Goal: Information Seeking & Learning: Learn about a topic

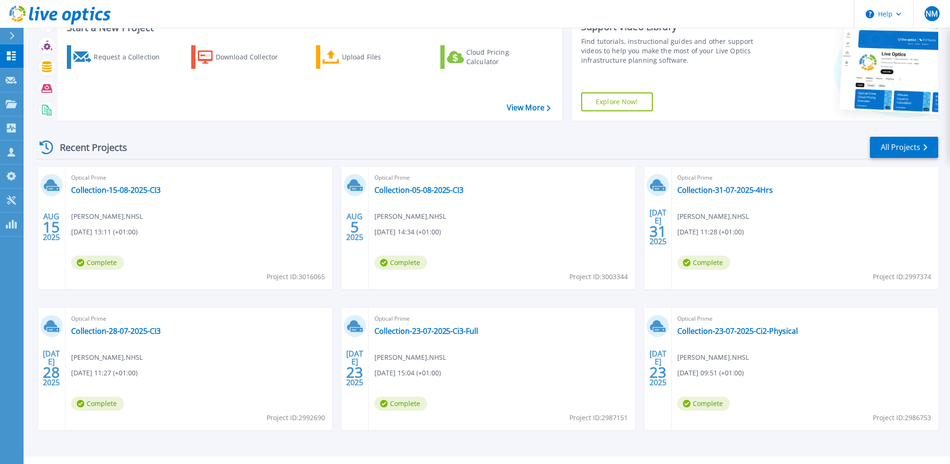
scroll to position [58, 0]
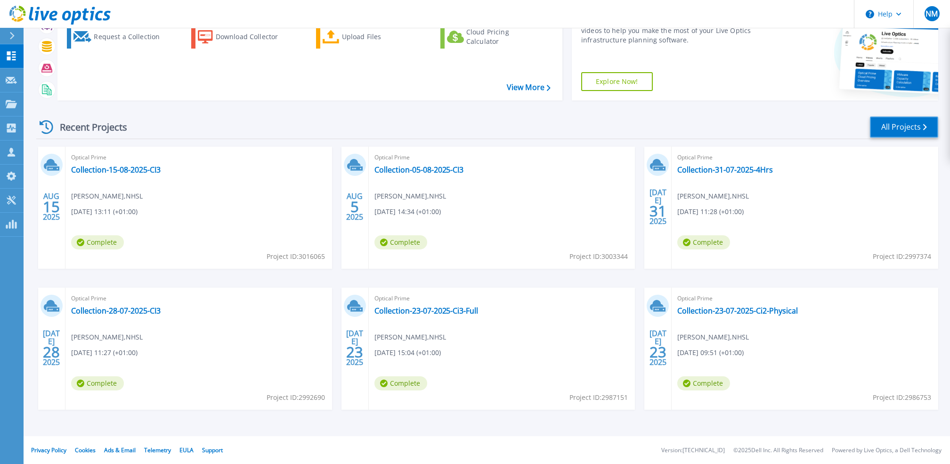
click at [915, 125] on link "All Projects" at bounding box center [904, 126] width 68 height 21
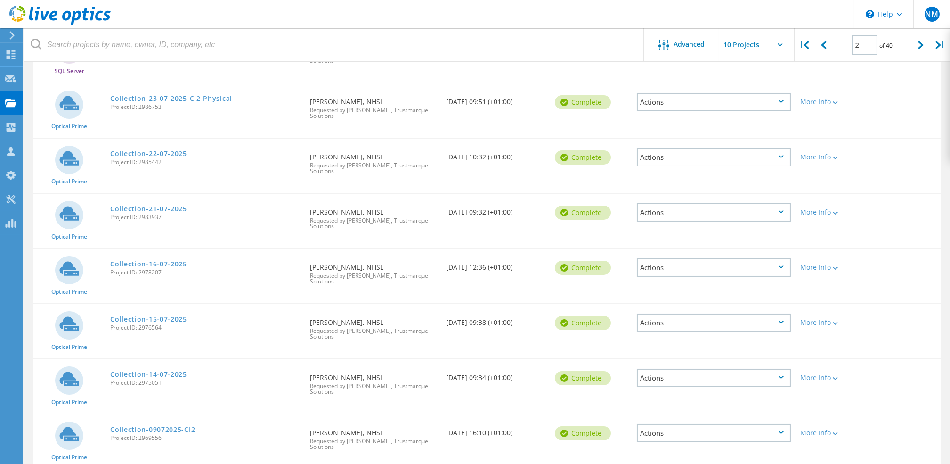
scroll to position [292, 0]
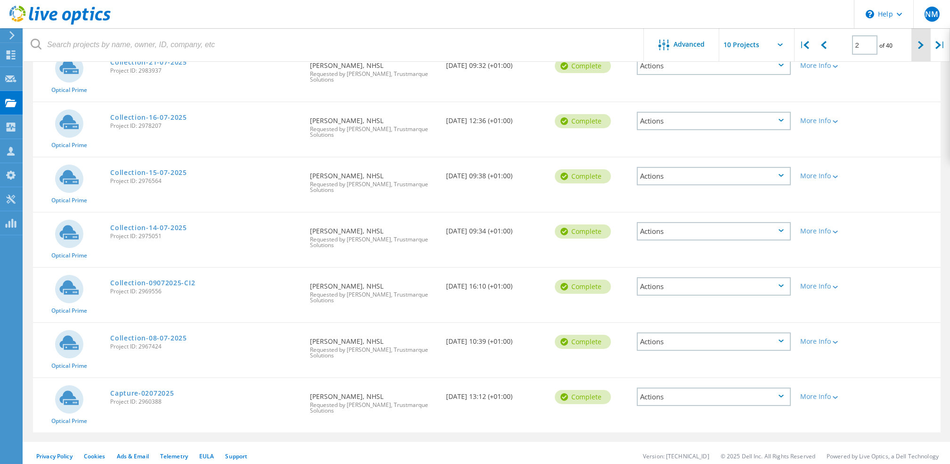
click at [918, 46] on icon at bounding box center [921, 45] width 6 height 8
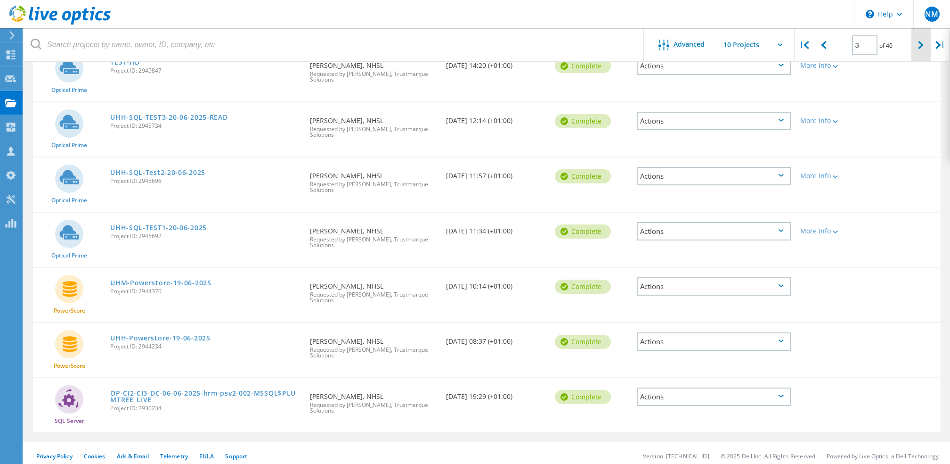
click at [918, 45] on icon at bounding box center [921, 45] width 6 height 8
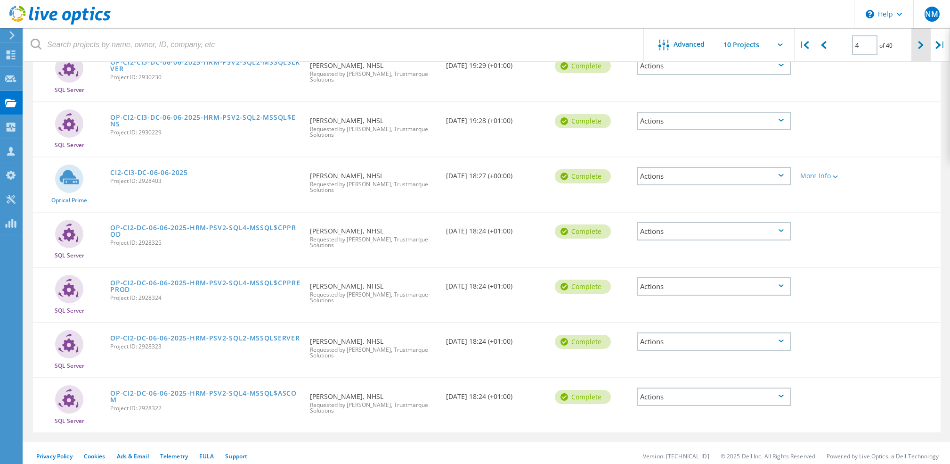
click at [918, 45] on icon at bounding box center [921, 45] width 6 height 8
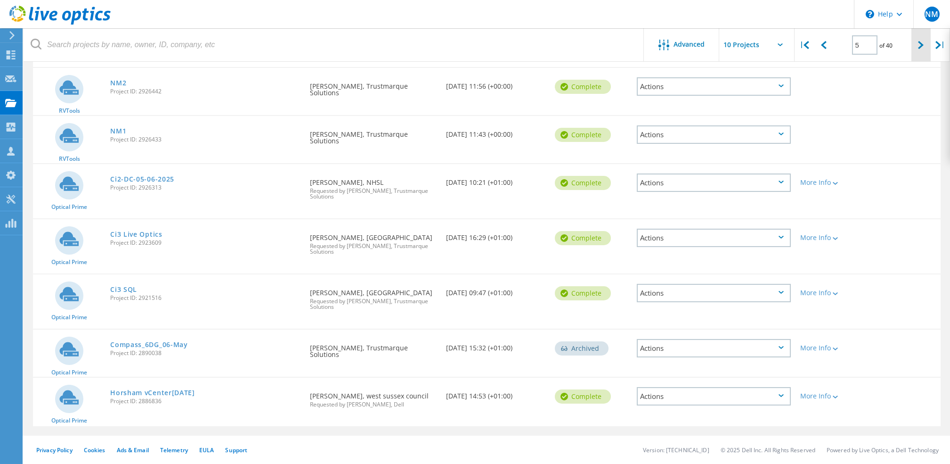
scroll to position [266, 0]
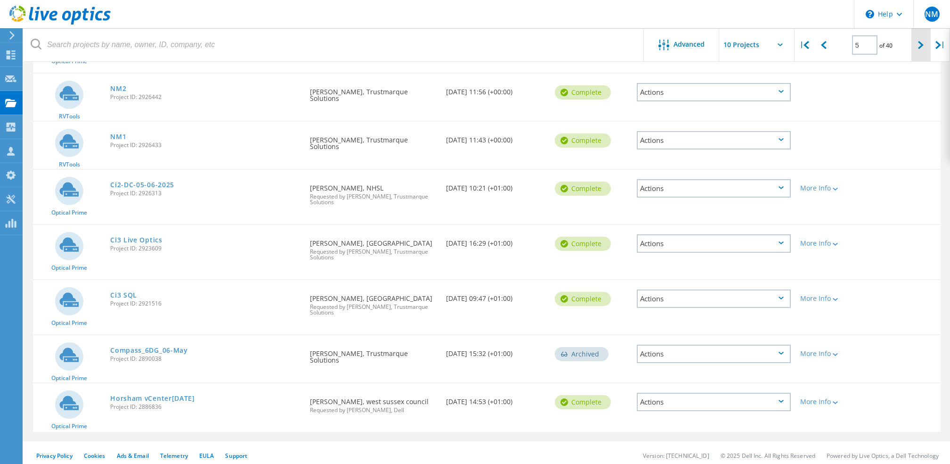
click at [918, 45] on icon at bounding box center [921, 45] width 6 height 8
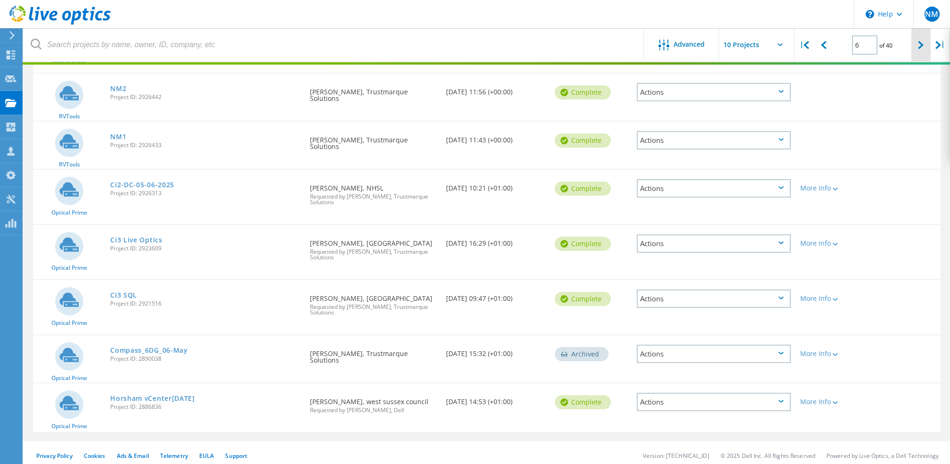
scroll to position [263, 0]
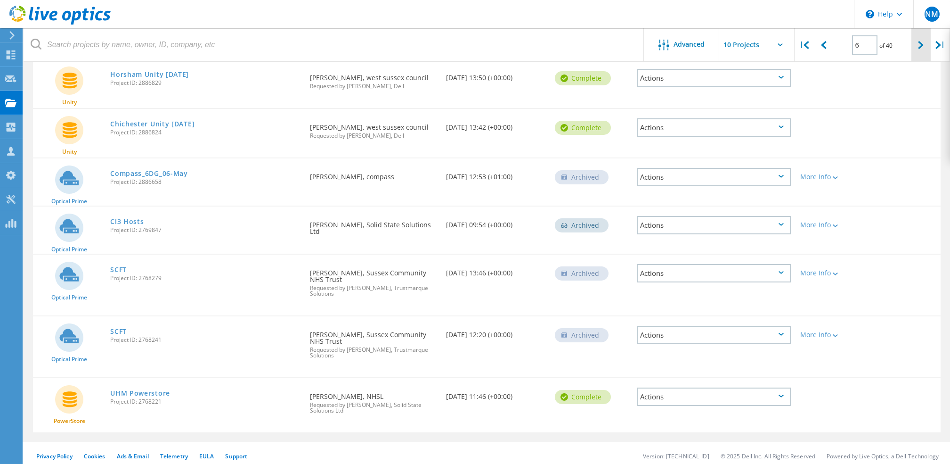
click at [918, 48] on icon at bounding box center [921, 45] width 6 height 8
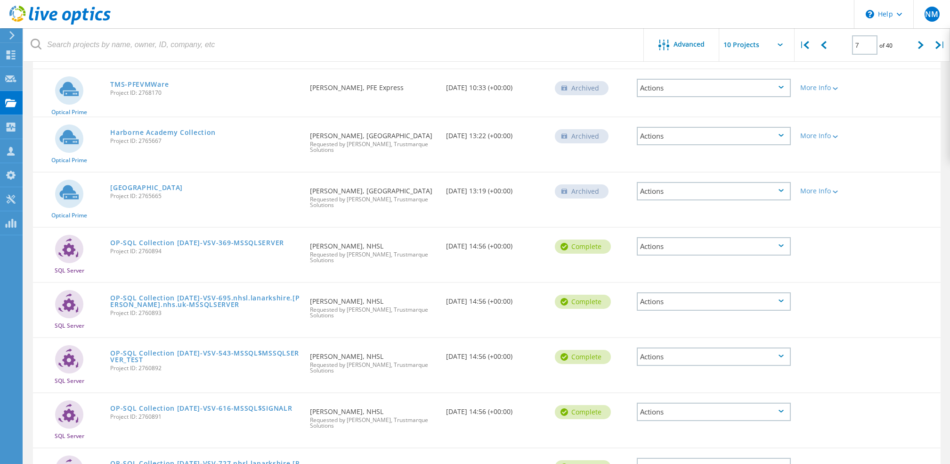
scroll to position [285, 0]
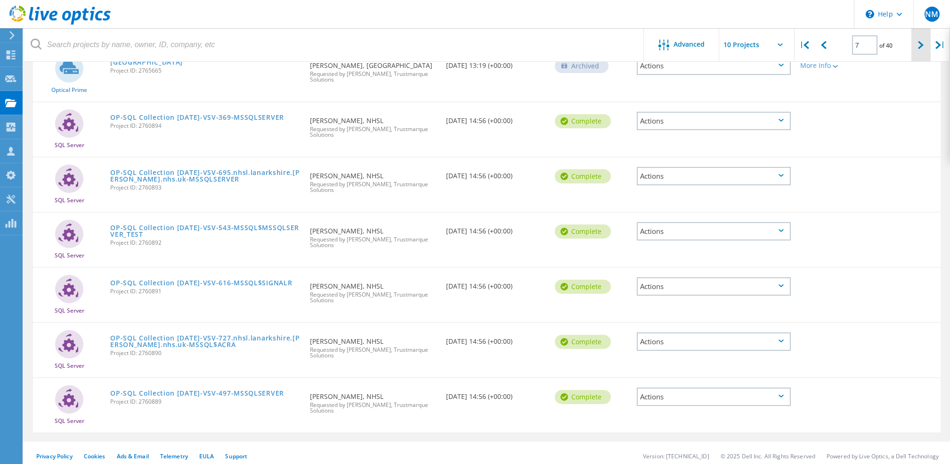
click at [921, 50] on div at bounding box center [921, 44] width 19 height 33
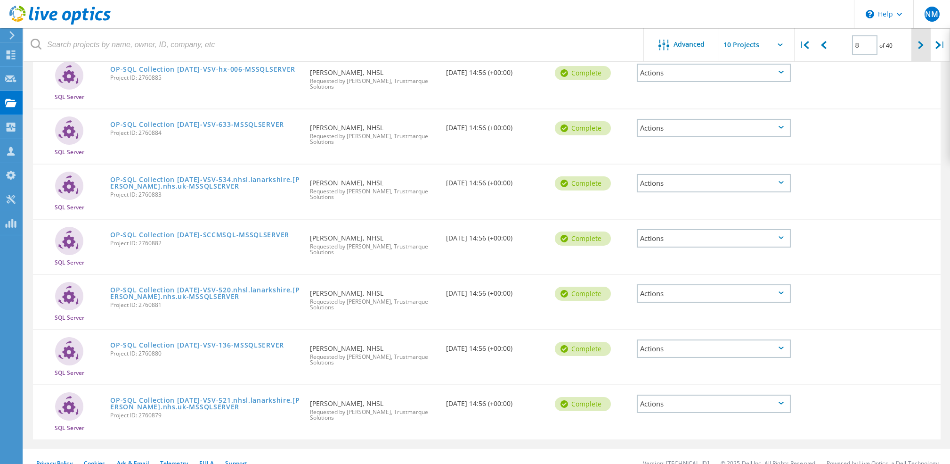
click at [921, 50] on div at bounding box center [921, 44] width 19 height 33
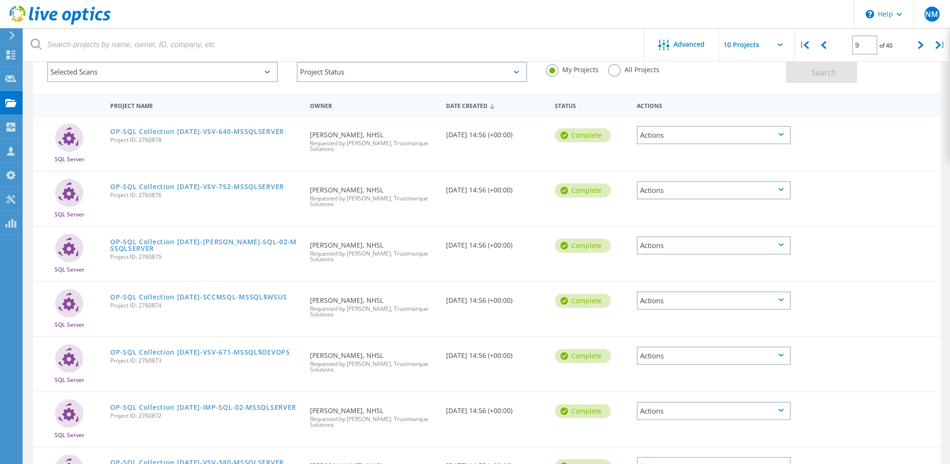
scroll to position [34, 0]
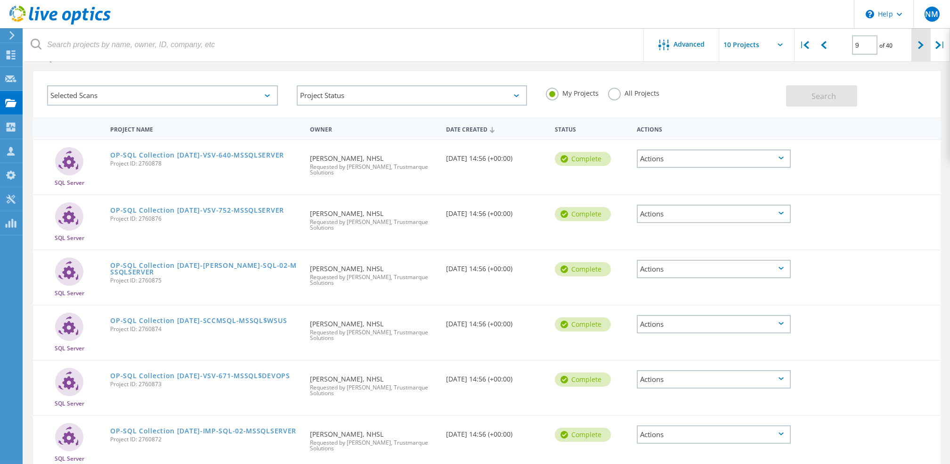
click at [924, 50] on div at bounding box center [921, 44] width 19 height 33
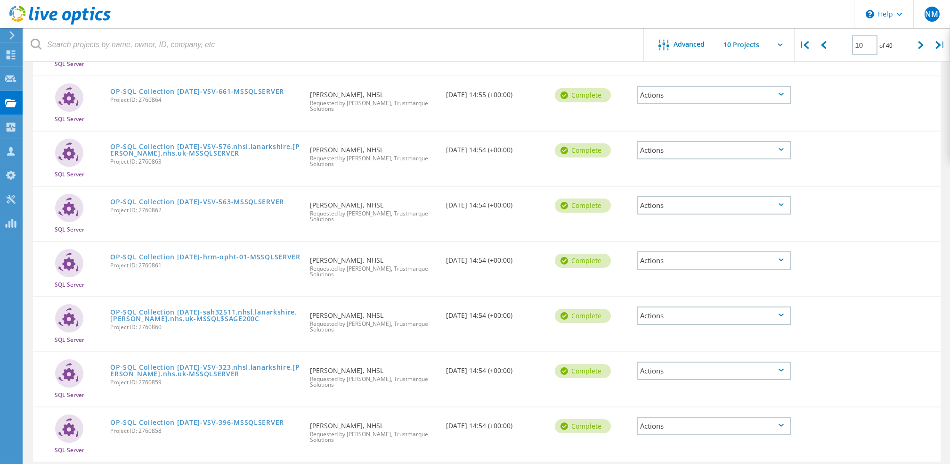
scroll to position [292, 0]
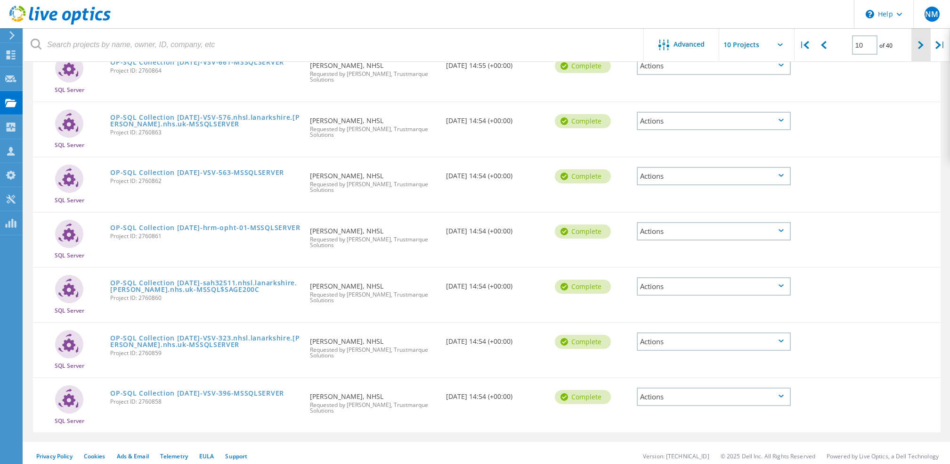
click at [915, 52] on div at bounding box center [921, 44] width 19 height 33
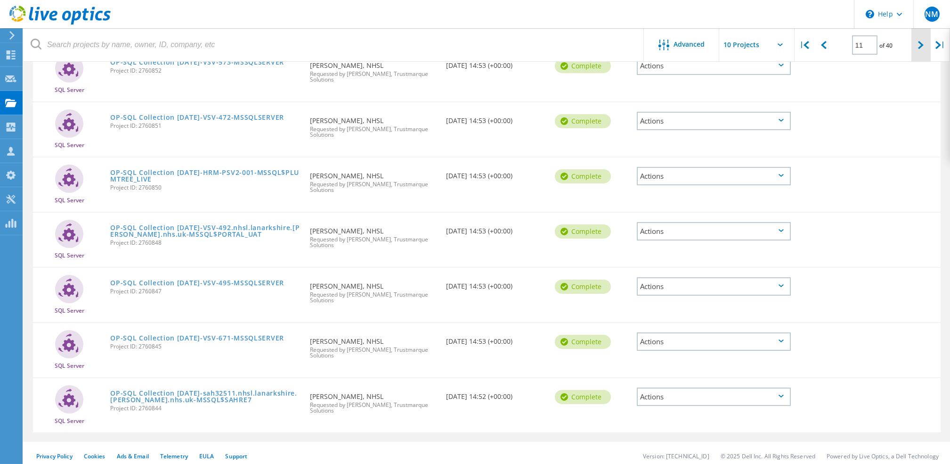
click at [918, 47] on icon at bounding box center [921, 45] width 6 height 8
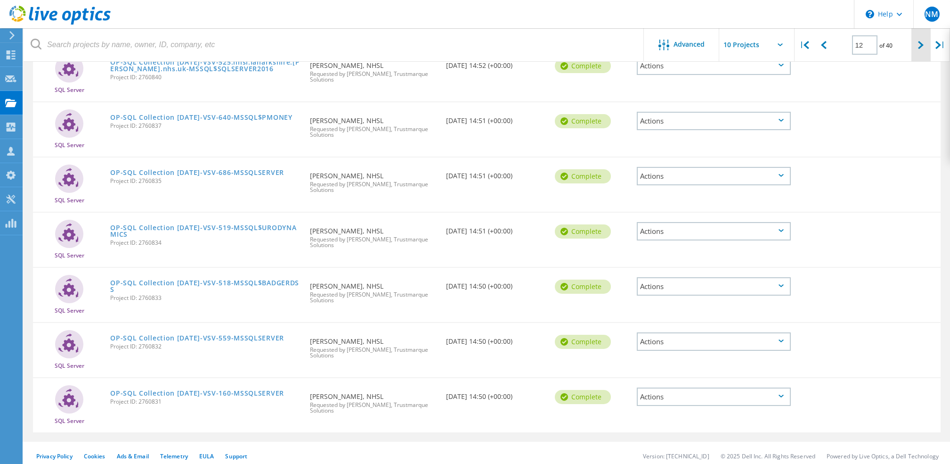
click at [920, 46] on icon at bounding box center [921, 45] width 6 height 8
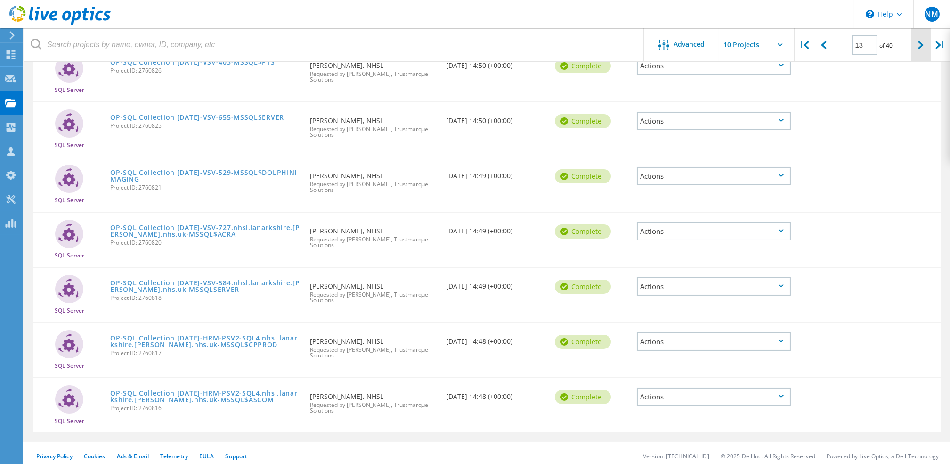
click at [912, 43] on div at bounding box center [921, 44] width 19 height 33
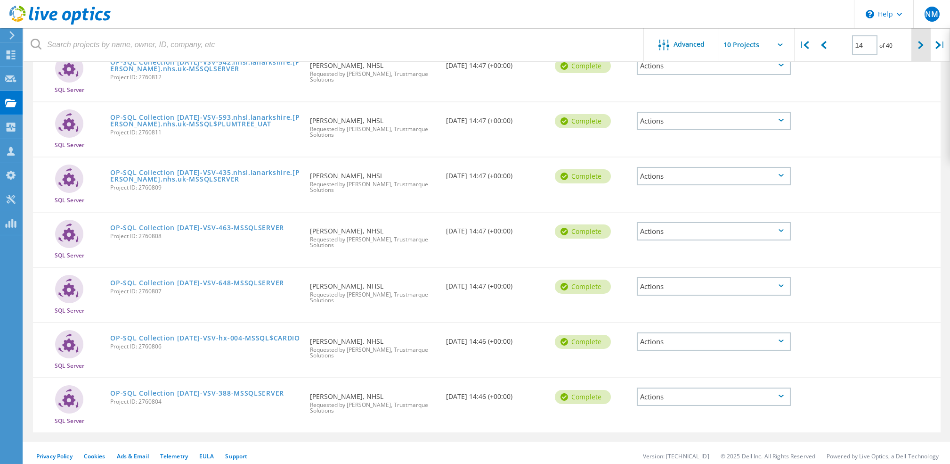
click at [915, 39] on div at bounding box center [921, 44] width 19 height 33
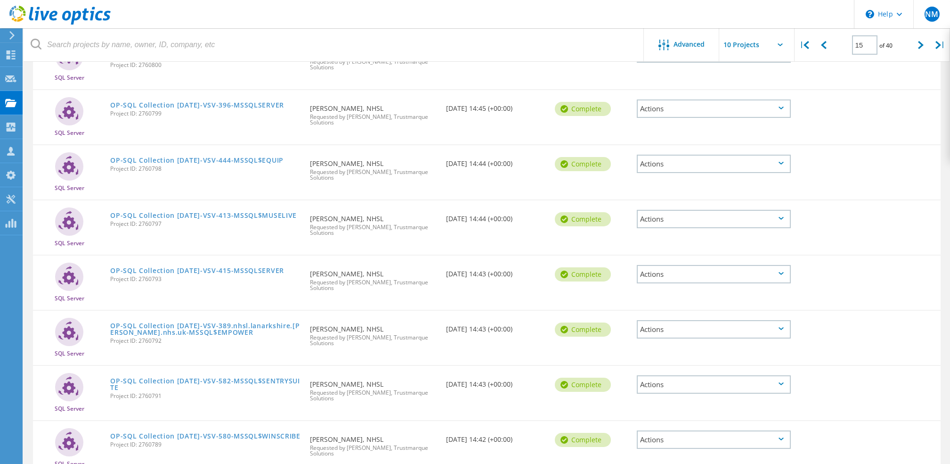
scroll to position [251, 0]
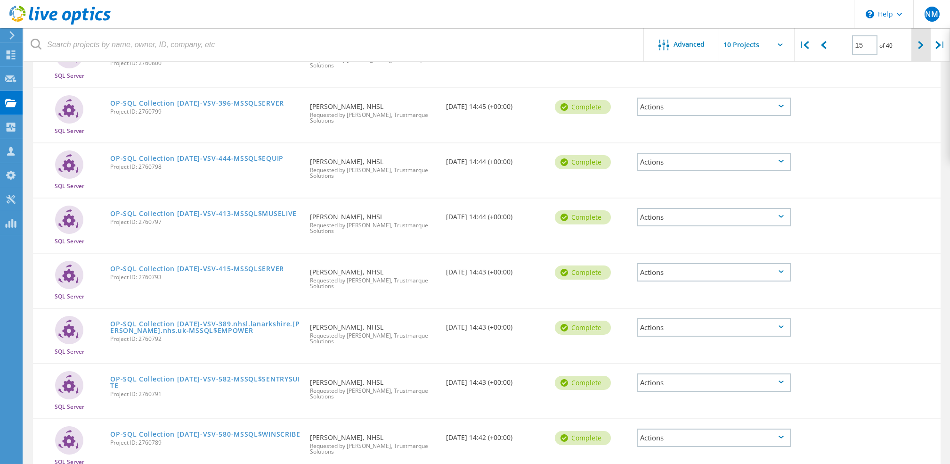
click at [922, 42] on icon at bounding box center [921, 45] width 6 height 8
type input "16"
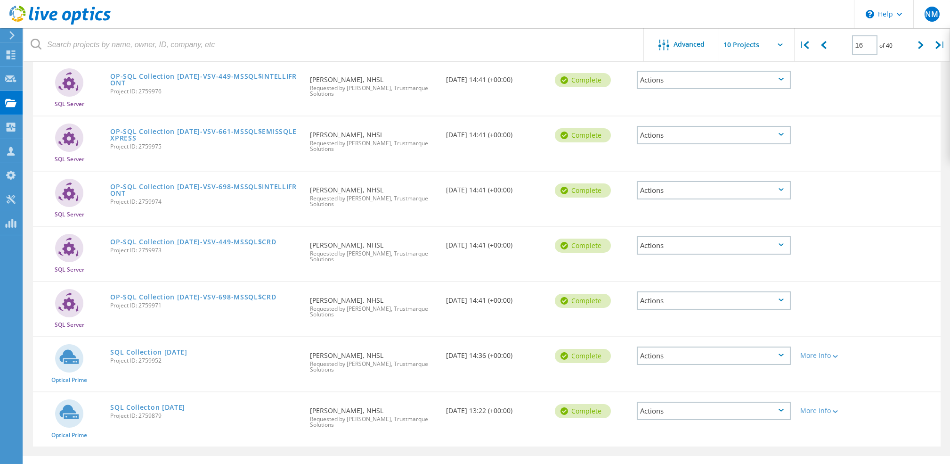
scroll to position [292, 0]
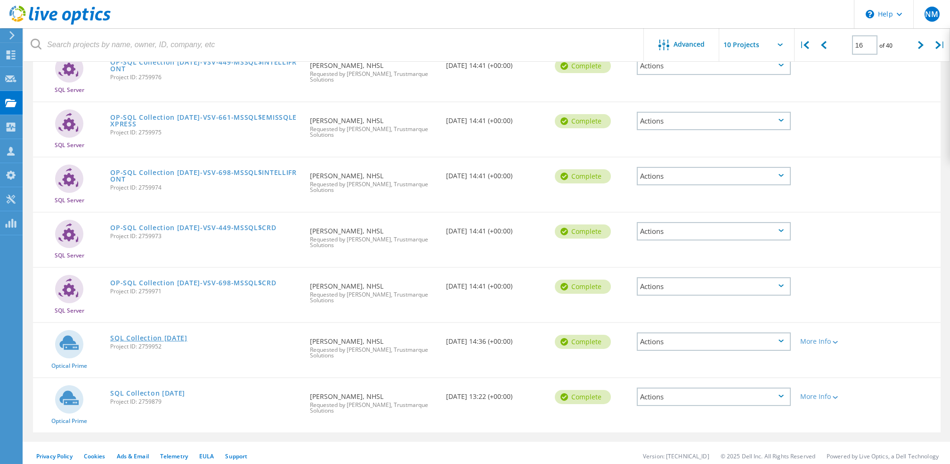
click at [156, 334] on link "SQL Collection 22-01-2025" at bounding box center [148, 337] width 77 height 7
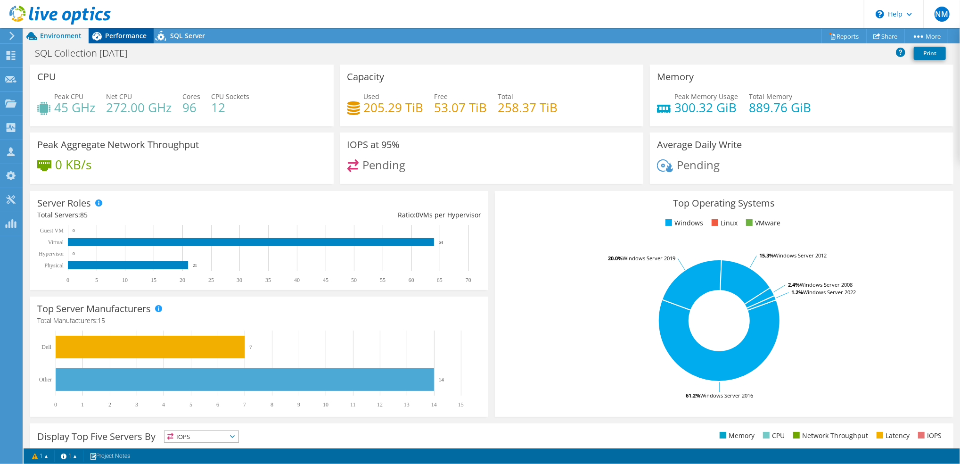
click at [118, 34] on span "Performance" at bounding box center [125, 35] width 41 height 9
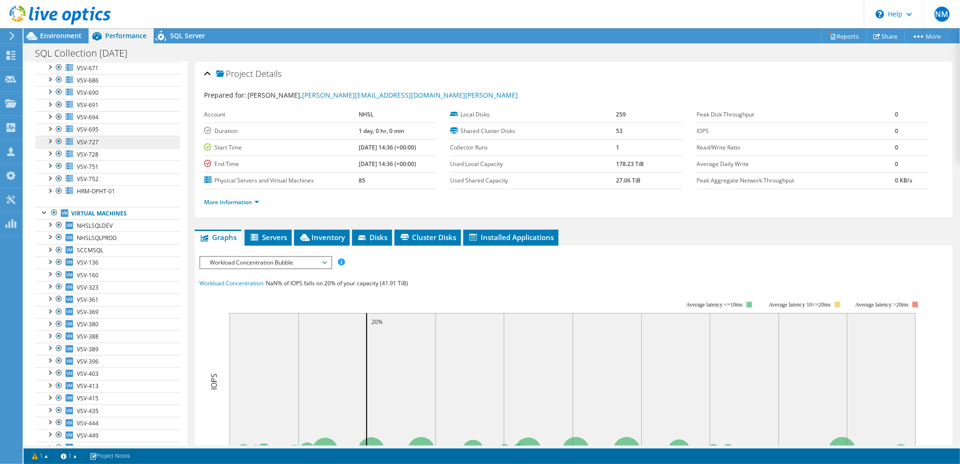
scroll to position [251, 0]
click at [50, 119] on div at bounding box center [49, 118] width 9 height 9
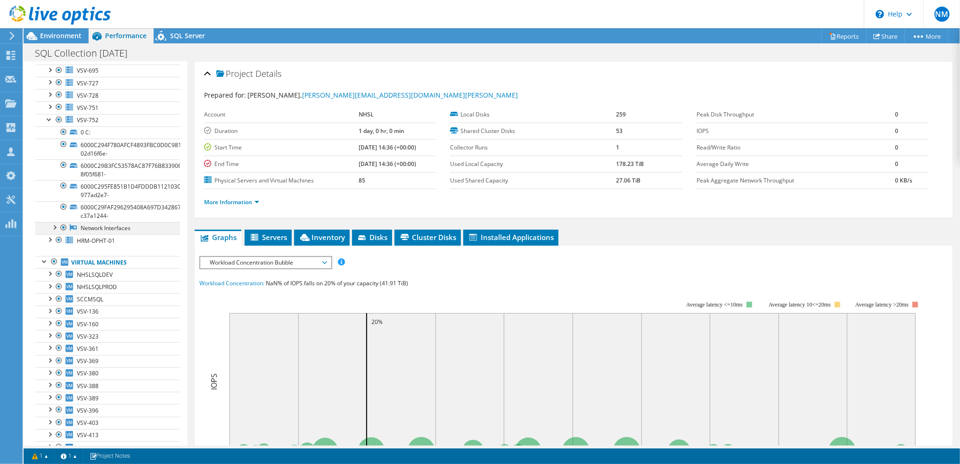
click at [51, 226] on div at bounding box center [53, 226] width 9 height 9
click at [48, 103] on div at bounding box center [49, 105] width 9 height 9
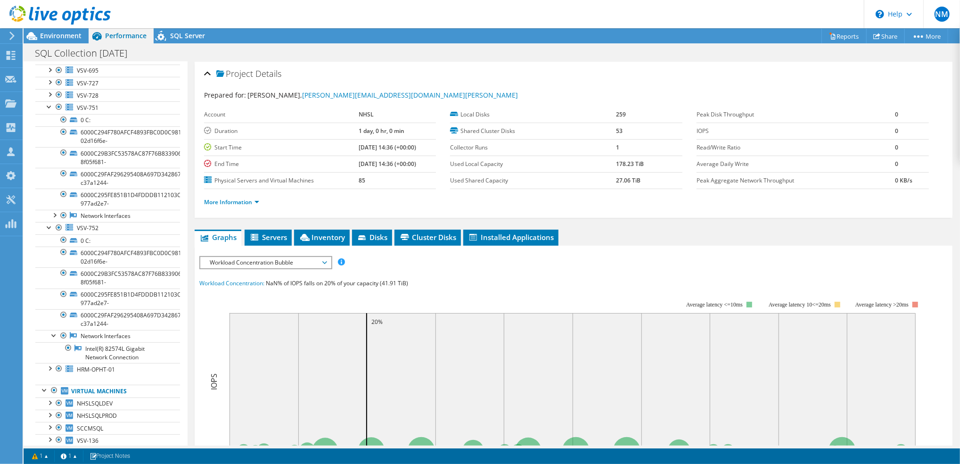
click at [847, 248] on div "IOPS Disk Throughput IO Size Latency Queue Depth CPU Percentage Memory Page Fau…" at bounding box center [573, 424] width 748 height 359
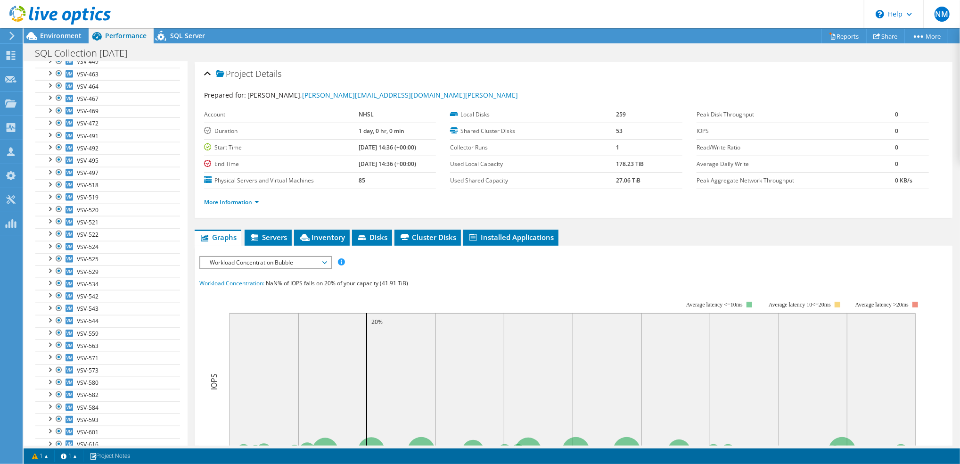
scroll to position [816, 0]
